Goal: Navigation & Orientation: Find specific page/section

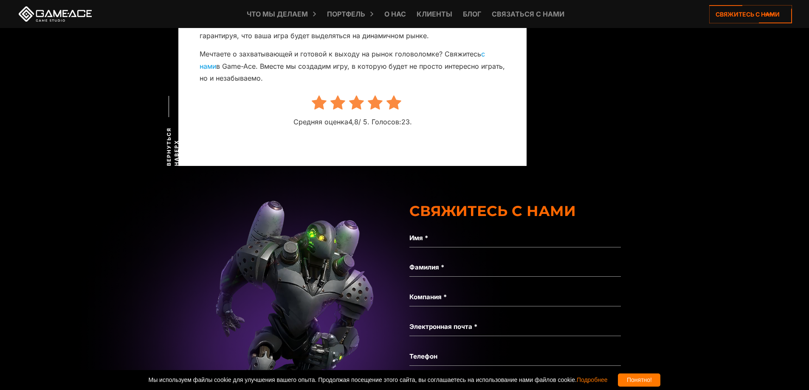
scroll to position [5503, 0]
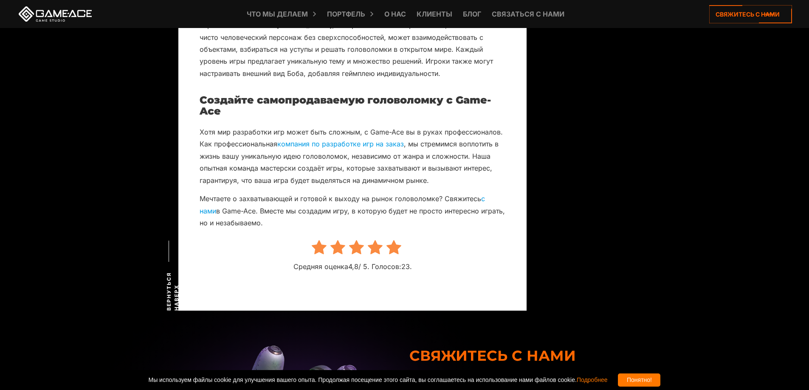
click at [45, 12] on link at bounding box center [55, 13] width 76 height 15
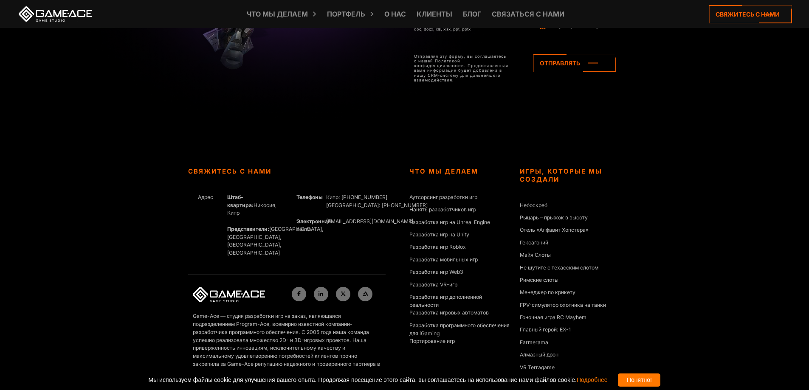
scroll to position [4003, 0]
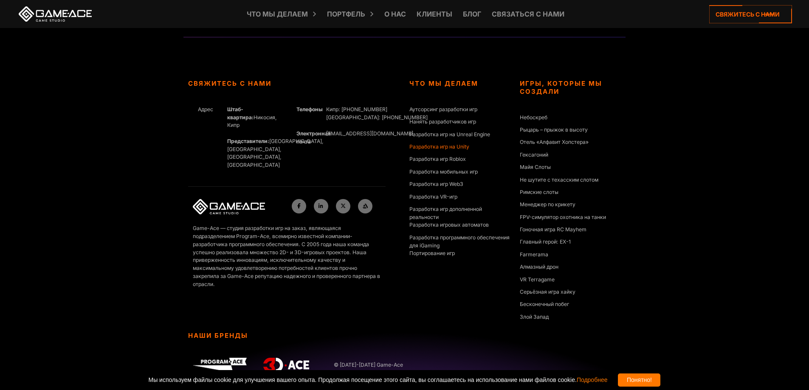
click at [435, 143] on font "Разработка игр на Unity" at bounding box center [439, 146] width 60 height 6
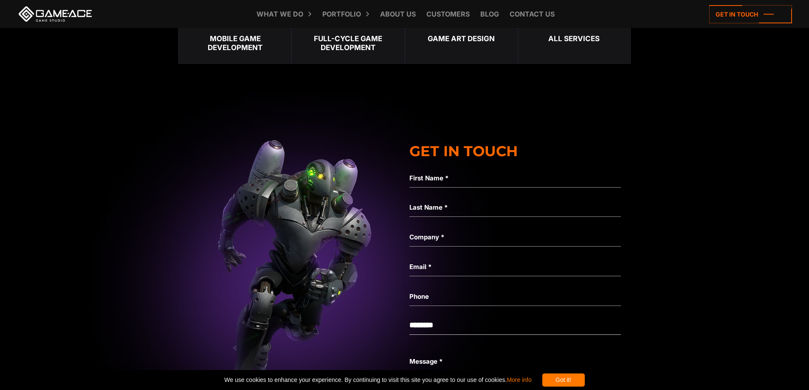
scroll to position [3353, 0]
